Goal: Navigation & Orientation: Find specific page/section

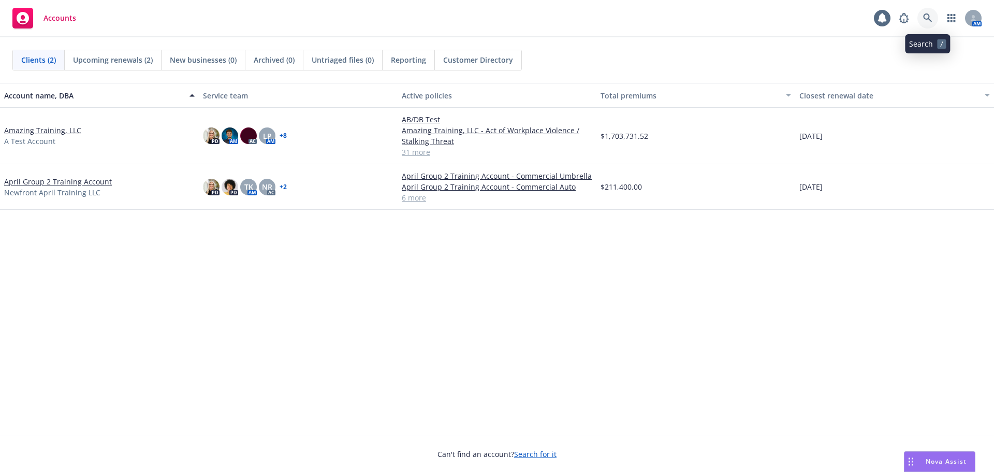
click at [929, 16] on icon at bounding box center [927, 17] width 9 height 9
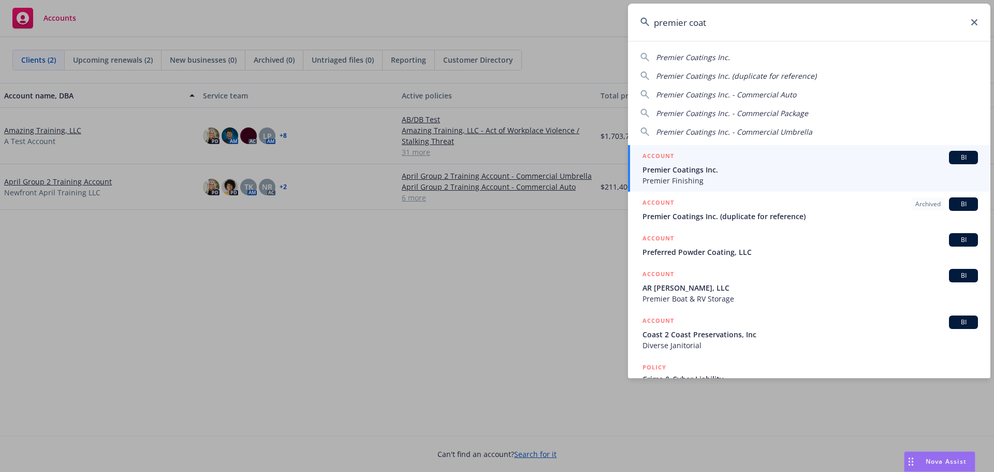
type input "premier coat"
click at [678, 159] on div "ACCOUNT BI" at bounding box center [810, 157] width 335 height 13
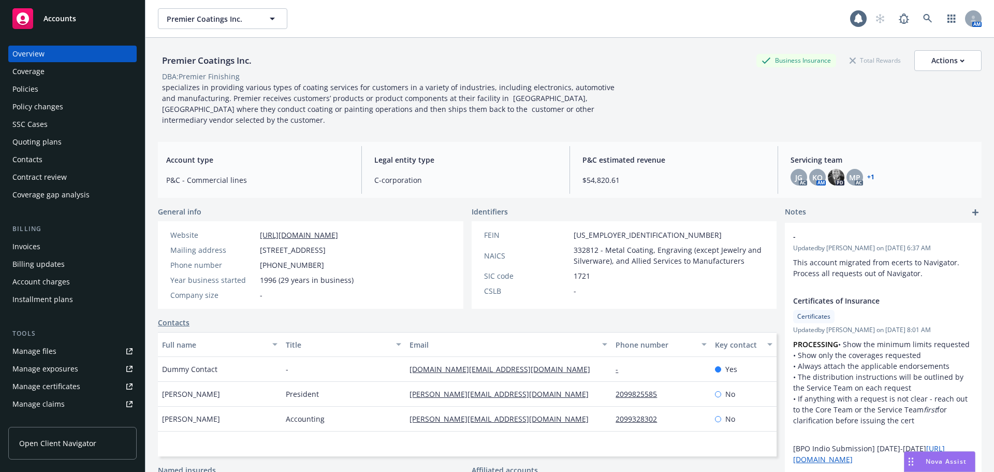
click at [33, 351] on div "Manage files" at bounding box center [34, 351] width 44 height 17
